Goal: Complete application form

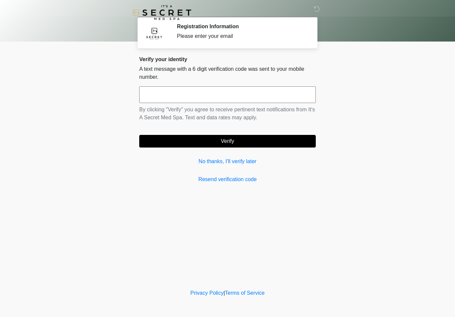
click at [160, 95] on input "text" at bounding box center [227, 95] width 176 height 17
type input "******"
click at [241, 142] on button "Verify" at bounding box center [227, 141] width 176 height 13
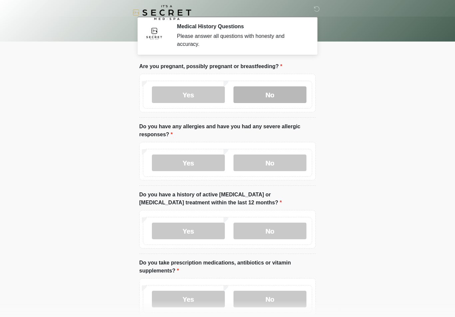
click at [272, 93] on label "No" at bounding box center [269, 95] width 73 height 17
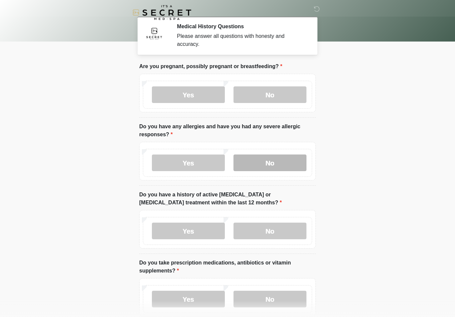
click at [277, 162] on label "No" at bounding box center [269, 163] width 73 height 17
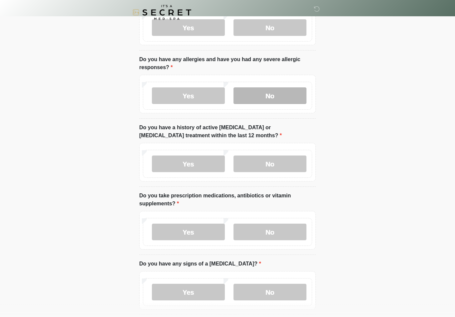
scroll to position [68, 0]
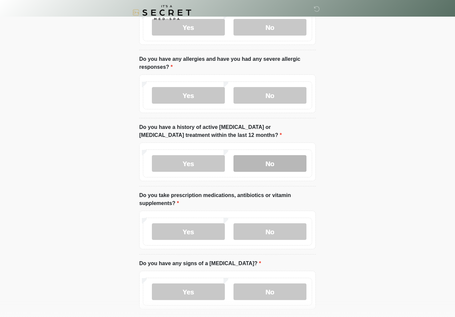
click at [278, 162] on label "No" at bounding box center [269, 163] width 73 height 17
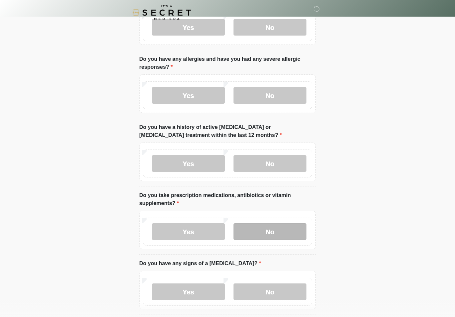
click at [279, 231] on label "No" at bounding box center [269, 232] width 73 height 17
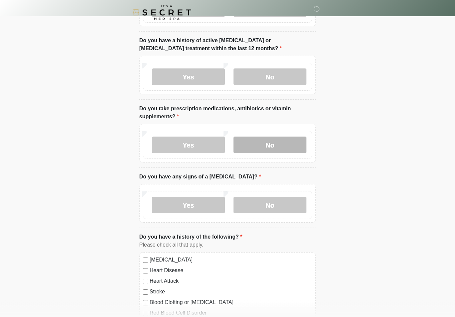
scroll to position [154, 0]
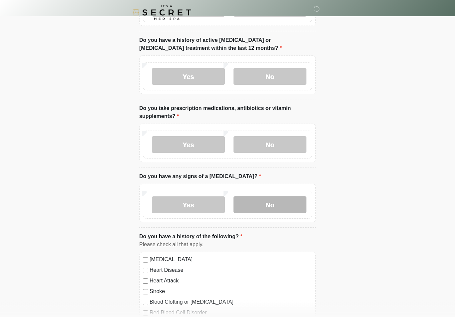
click at [276, 205] on label "No" at bounding box center [269, 205] width 73 height 17
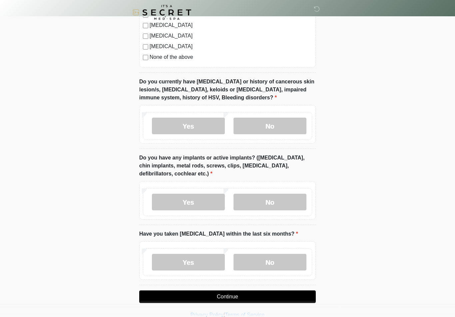
scroll to position [477, 0]
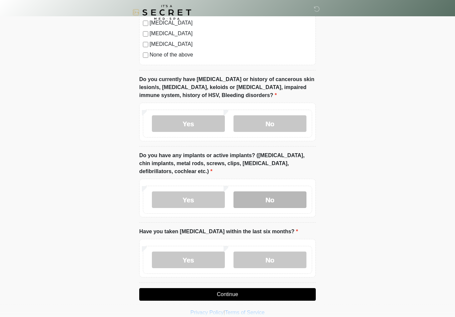
click at [282, 199] on label "No" at bounding box center [269, 200] width 73 height 17
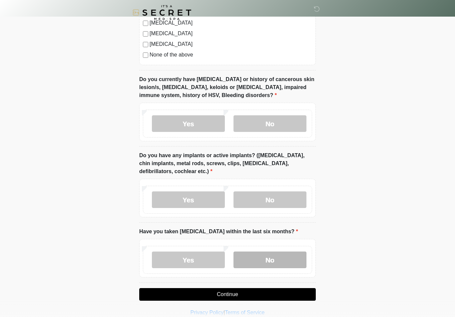
click at [275, 263] on label "No" at bounding box center [269, 260] width 73 height 17
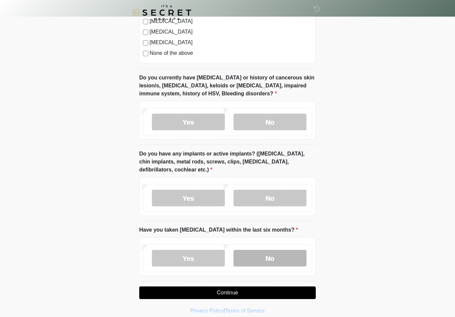
scroll to position [485, 0]
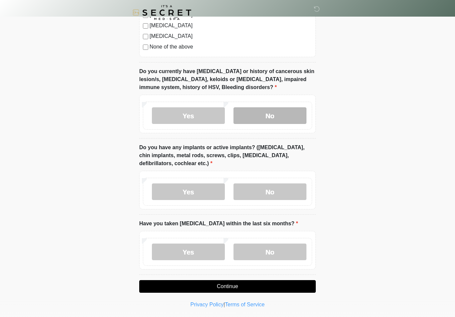
click at [277, 113] on label "No" at bounding box center [269, 115] width 73 height 17
click at [254, 288] on button "Continue" at bounding box center [227, 287] width 176 height 13
click at [244, 286] on button "Continue" at bounding box center [227, 287] width 176 height 13
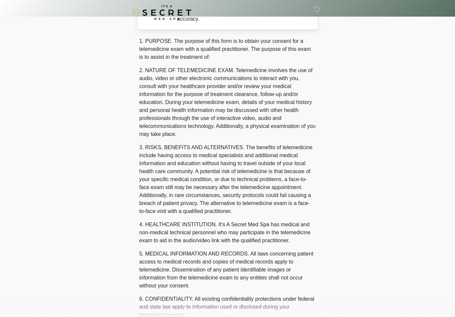
scroll to position [0, 0]
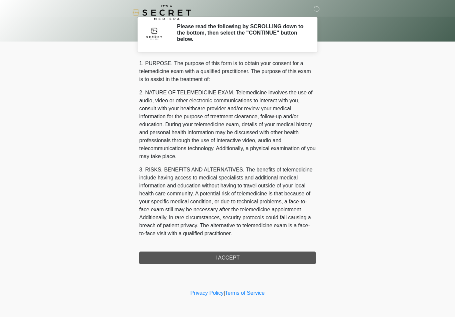
click at [254, 258] on div "1. PURPOSE. The purpose of this form is to obtain your consent for a telemedici…" at bounding box center [227, 162] width 176 height 205
click at [233, 259] on div "1. PURPOSE. The purpose of this form is to obtain your consent for a telemedici…" at bounding box center [227, 162] width 176 height 205
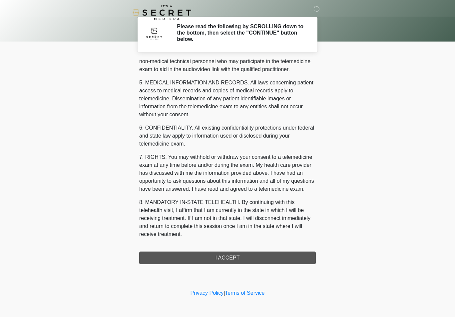
scroll to position [202, 0]
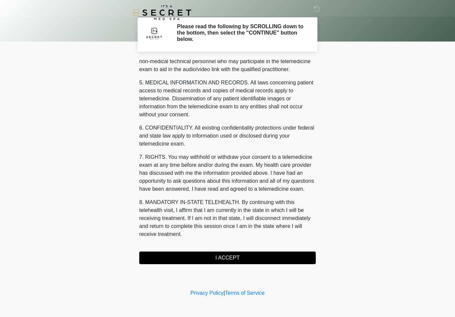
click at [232, 259] on button "I ACCEPT" at bounding box center [227, 258] width 176 height 13
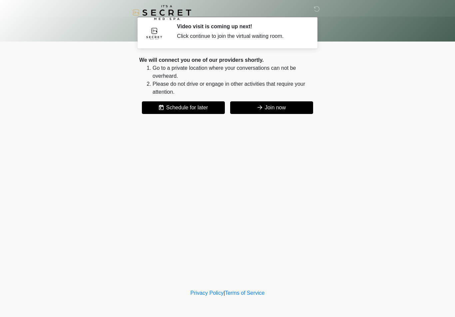
click at [279, 110] on button "Join now" at bounding box center [271, 107] width 83 height 13
